Goal: Find specific page/section: Find specific page/section

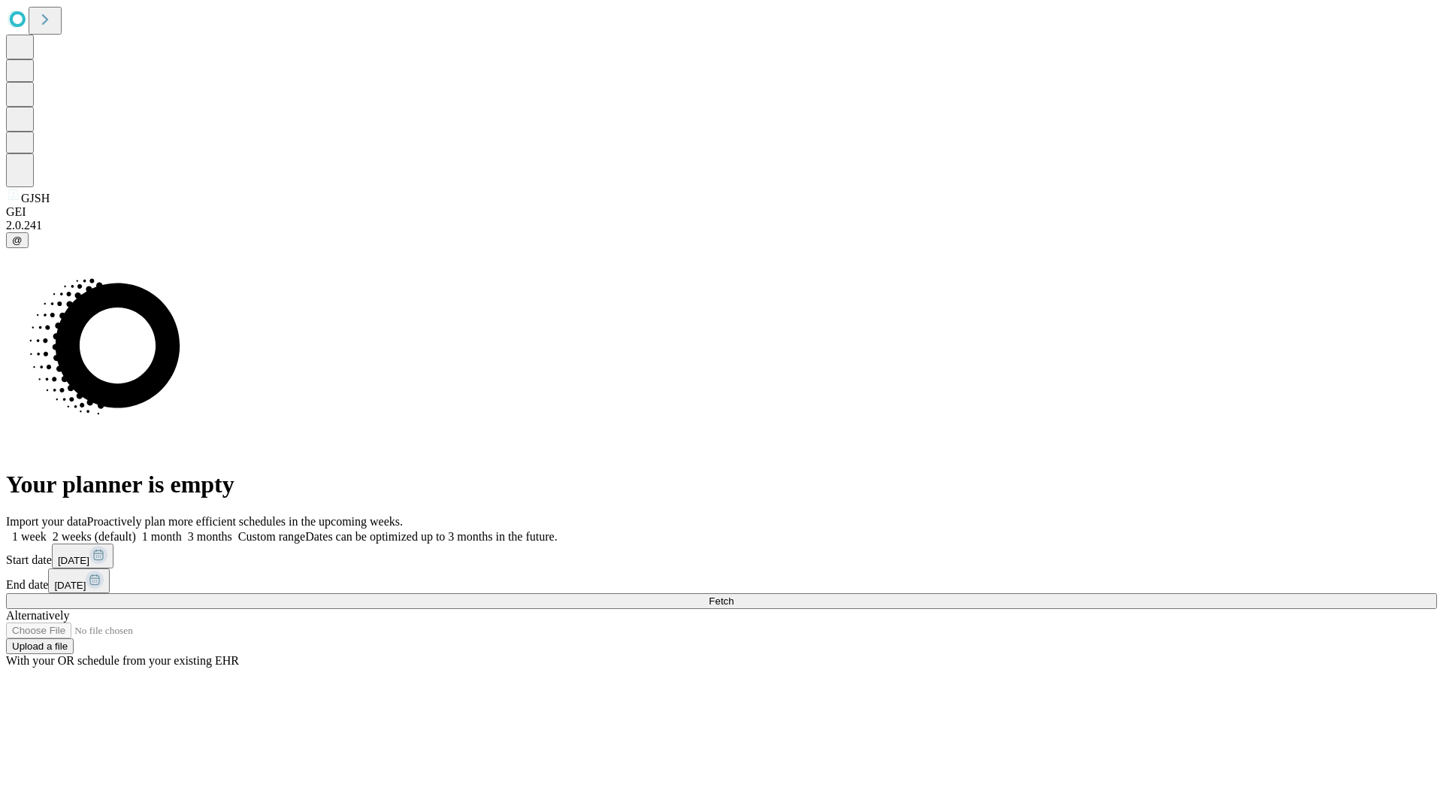
click at [734, 595] on span "Fetch" at bounding box center [721, 600] width 25 height 11
